Goal: Task Accomplishment & Management: Manage account settings

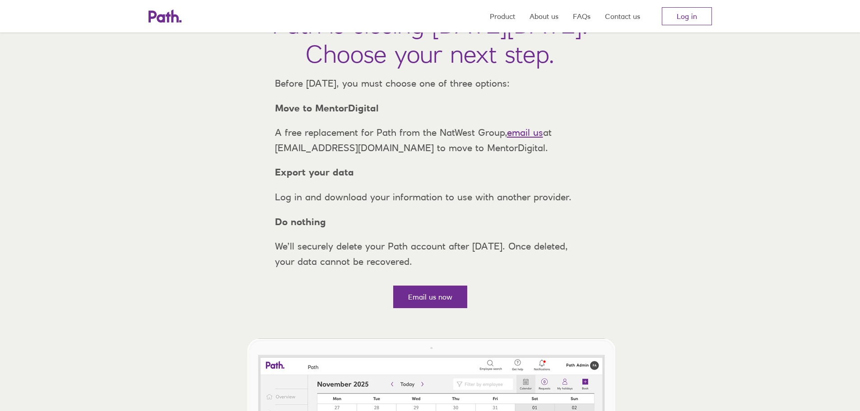
scroll to position [90, 0]
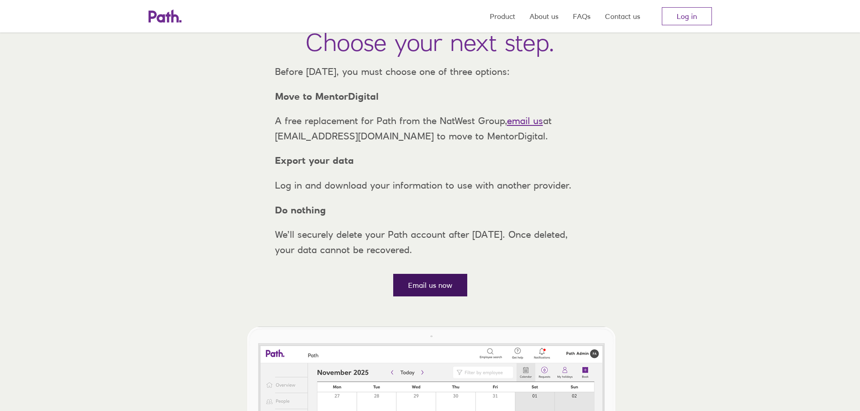
click at [434, 297] on link "Email us now" at bounding box center [430, 285] width 74 height 23
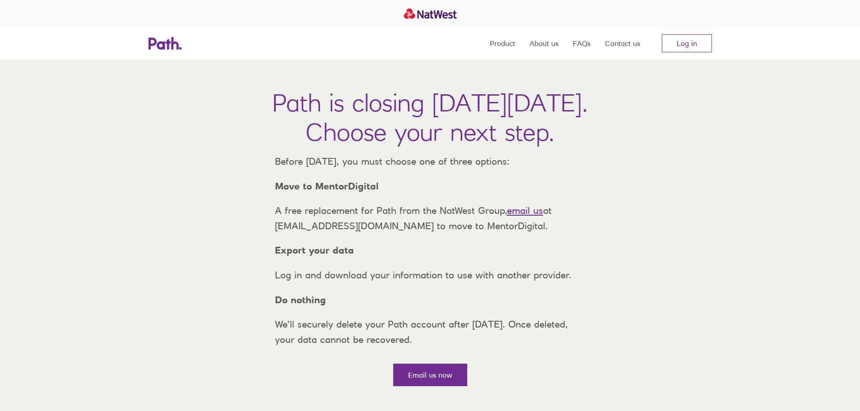
scroll to position [0, 0]
click at [694, 34] on nav "Product About us FAQs Contact us Log in" at bounding box center [601, 43] width 222 height 33
click at [692, 40] on link "Log in" at bounding box center [687, 43] width 50 height 18
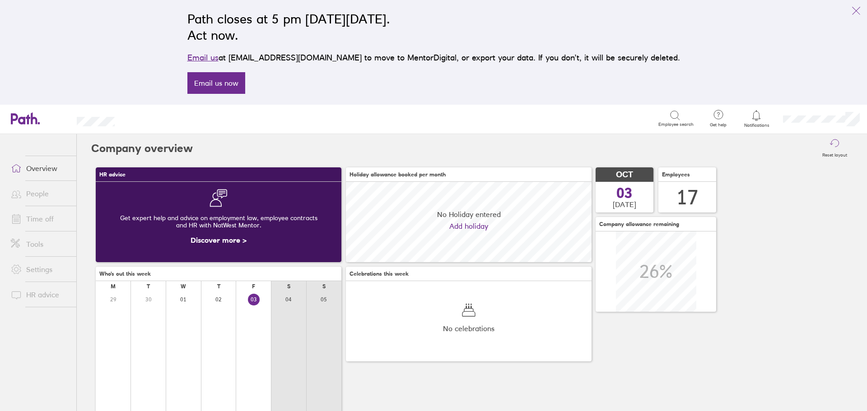
scroll to position [80, 246]
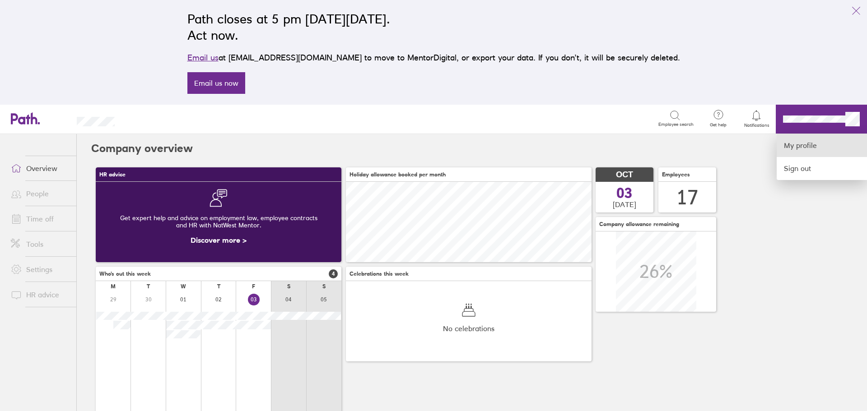
click at [808, 152] on link "My profile" at bounding box center [822, 145] width 90 height 23
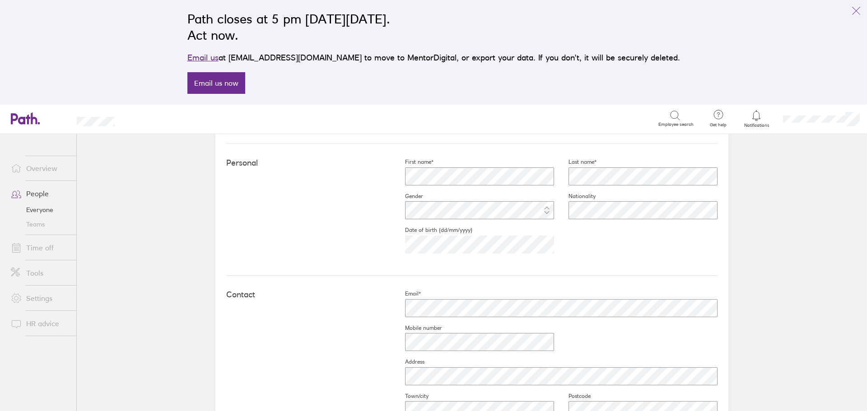
scroll to position [361, 0]
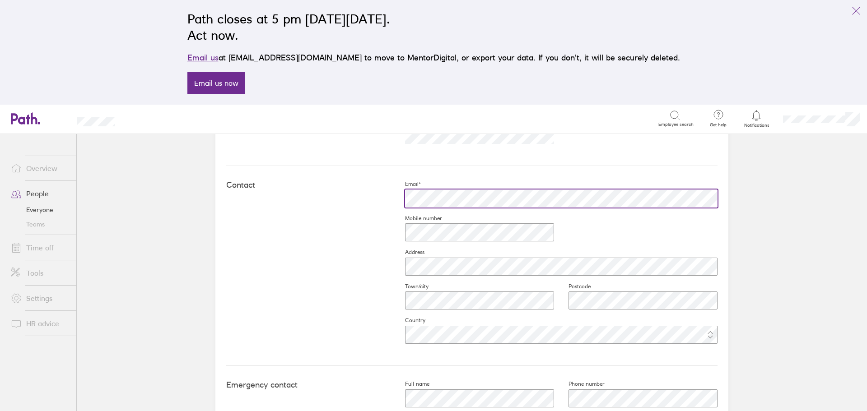
click at [386, 198] on div "Contact Email* Mobile number Address Town/city Postcode Country" at bounding box center [471, 266] width 491 height 200
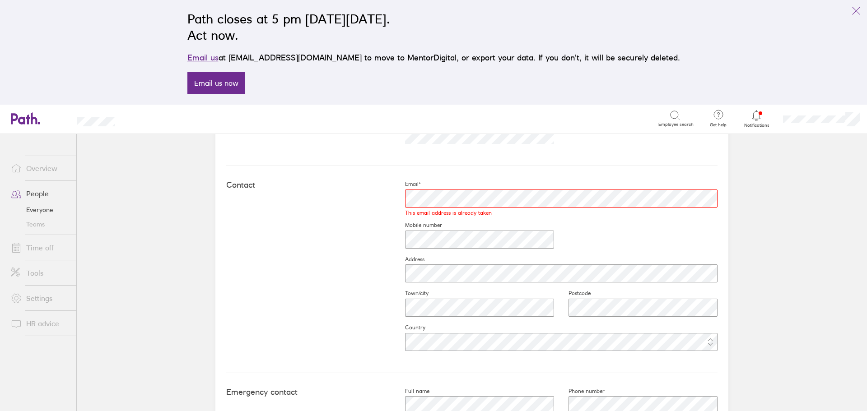
click at [645, 249] on div "Email* This email address is already taken Mobile number Address Town/city Post…" at bounding box center [554, 270] width 327 height 178
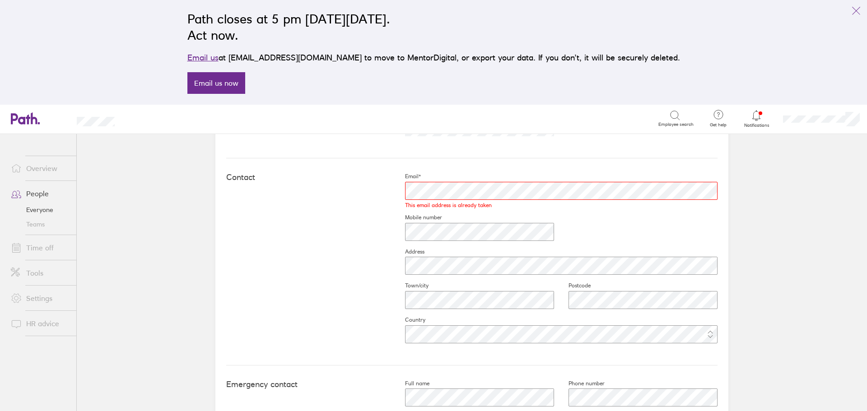
scroll to position [441, 0]
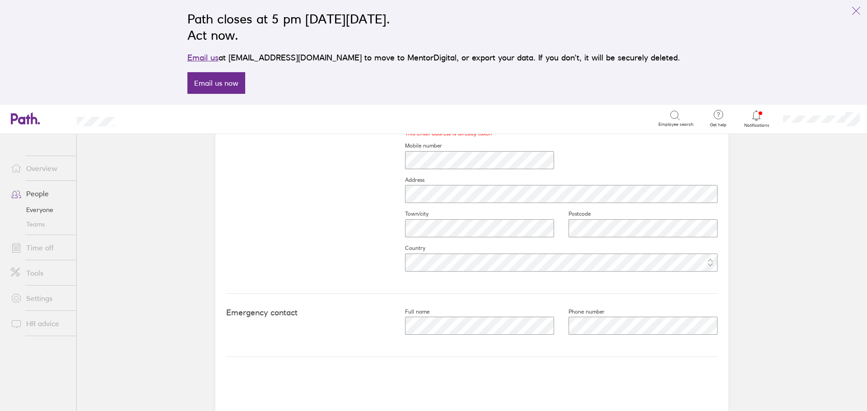
click at [30, 113] on icon at bounding box center [25, 118] width 29 height 12
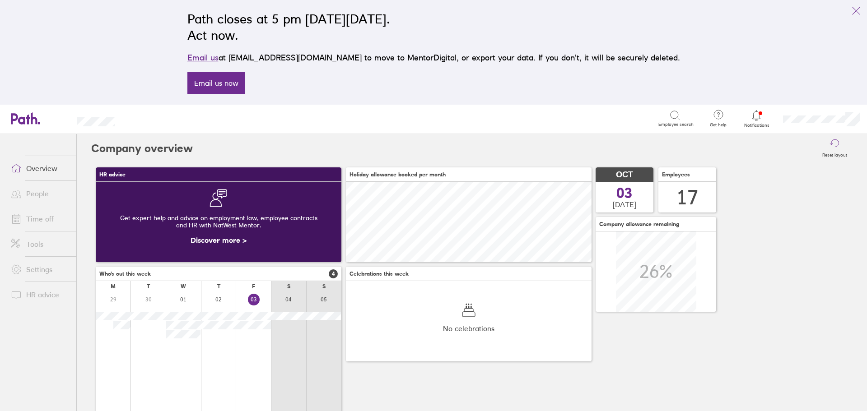
scroll to position [80, 246]
click at [823, 125] on div at bounding box center [821, 119] width 91 height 29
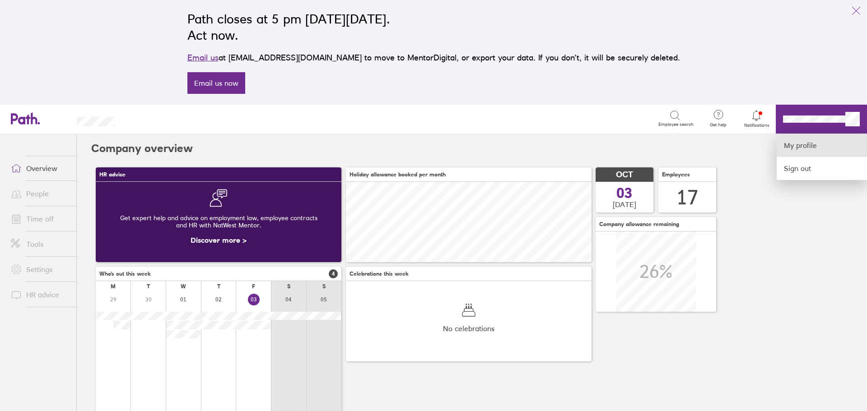
click at [799, 146] on link "My profile" at bounding box center [822, 145] width 90 height 23
